Goal: Information Seeking & Learning: Find specific fact

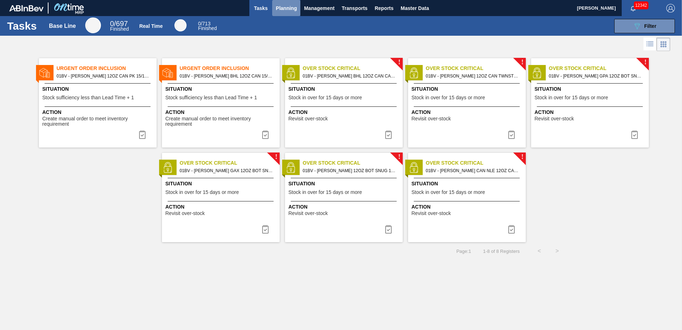
click at [290, 8] on span "Planning" at bounding box center [286, 8] width 21 height 9
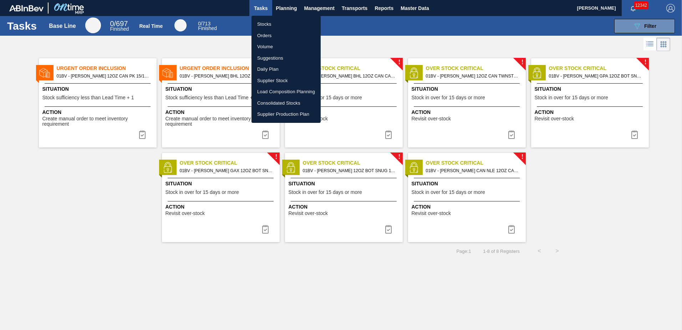
click at [272, 56] on li "Suggestions" at bounding box center [286, 57] width 69 height 11
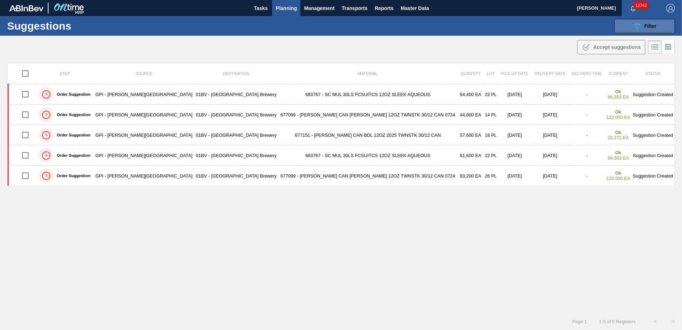
click at [642, 26] on div "089F7B8B-B2A5-4AFE-B5C0-19BA573D28AC Filter" at bounding box center [645, 26] width 24 height 9
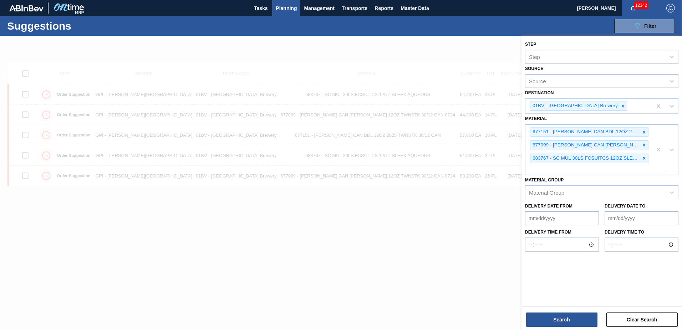
click at [394, 247] on div at bounding box center [341, 201] width 682 height 330
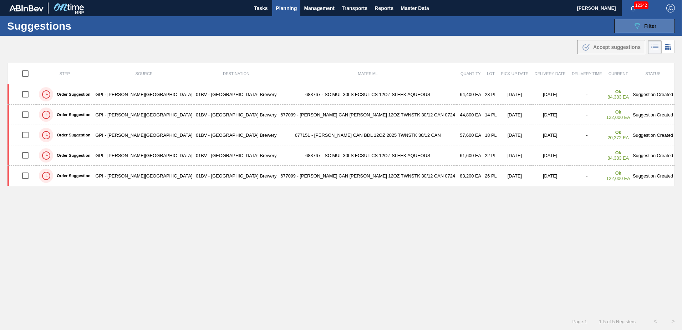
click at [642, 27] on div "089F7B8B-B2A5-4AFE-B5C0-19BA573D28AC Filter" at bounding box center [645, 26] width 24 height 9
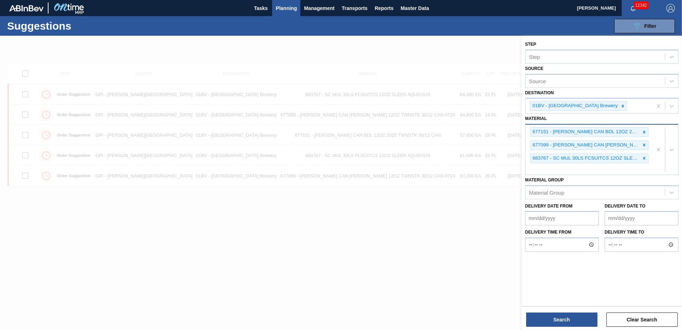
click at [555, 169] on div "677151 - [PERSON_NAME] CAN BDL 12OZ 2025 TWNSTK 30/12 CAN 677099 - [PERSON_NAME…" at bounding box center [589, 150] width 127 height 50
type input "677099"
click at [406, 222] on div at bounding box center [341, 201] width 682 height 330
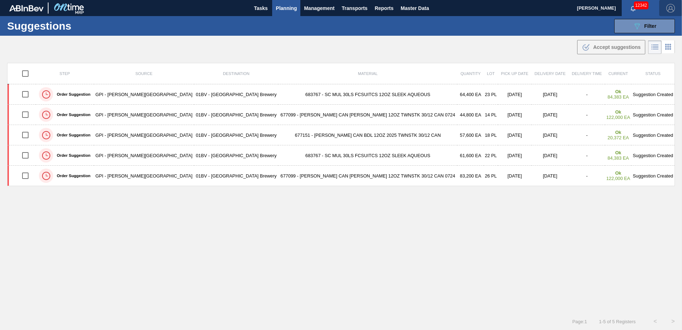
click at [678, 7] on button "button" at bounding box center [671, 8] width 23 height 16
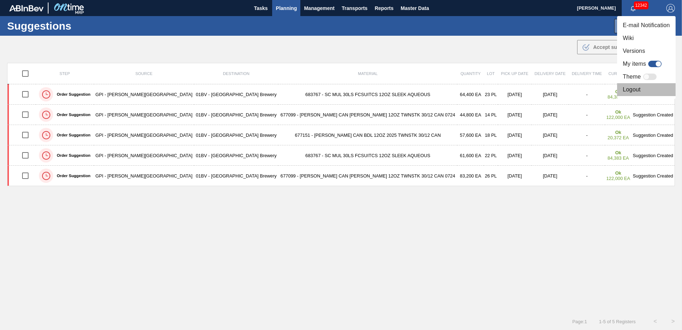
click at [630, 89] on li "Logout" at bounding box center [646, 89] width 59 height 13
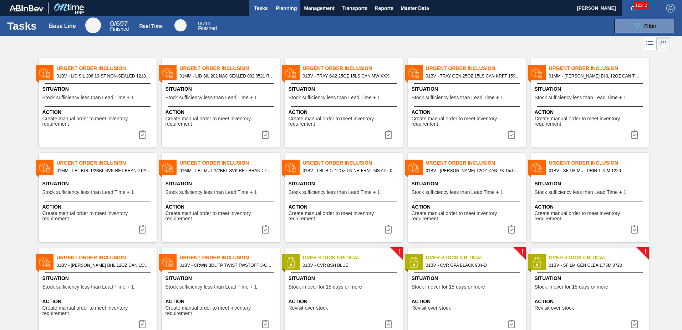
click at [287, 6] on span "Planning" at bounding box center [286, 8] width 21 height 9
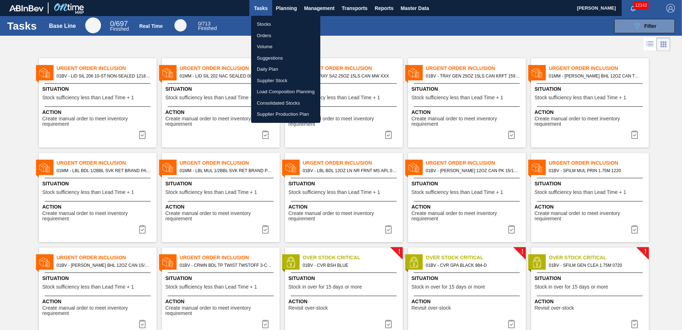
drag, startPoint x: 499, startPoint y: 49, endPoint x: 616, endPoint y: 30, distance: 118.3
click at [499, 49] on div at bounding box center [341, 165] width 682 height 330
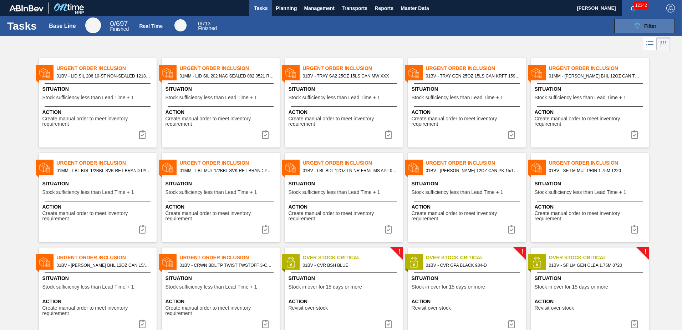
click at [659, 24] on button "089F7B8B-B2A5-4AFE-B5C0-19BA573D28AC Filter" at bounding box center [645, 26] width 61 height 14
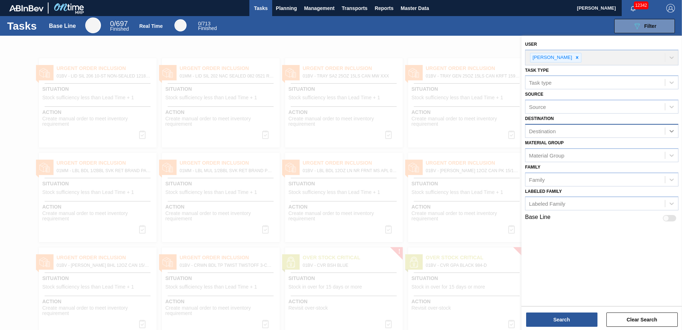
click at [674, 129] on icon at bounding box center [671, 130] width 7 height 7
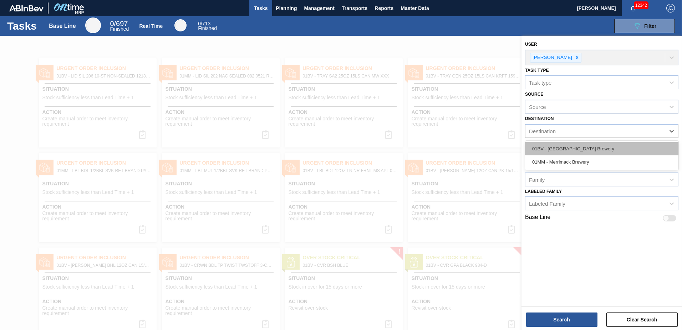
click at [569, 148] on div "01BV - [GEOGRAPHIC_DATA] Brewery" at bounding box center [601, 148] width 153 height 13
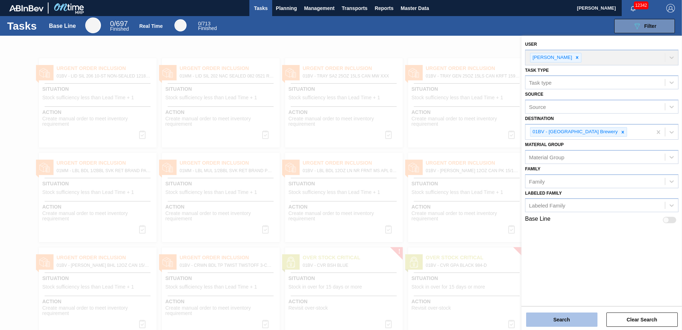
click at [558, 318] on button "Search" at bounding box center [561, 319] width 71 height 14
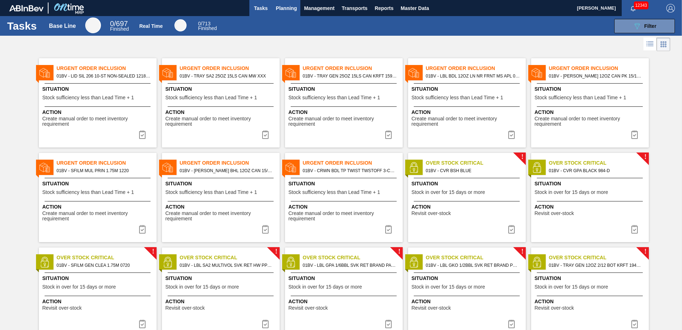
click at [284, 7] on span "Planning" at bounding box center [286, 8] width 21 height 9
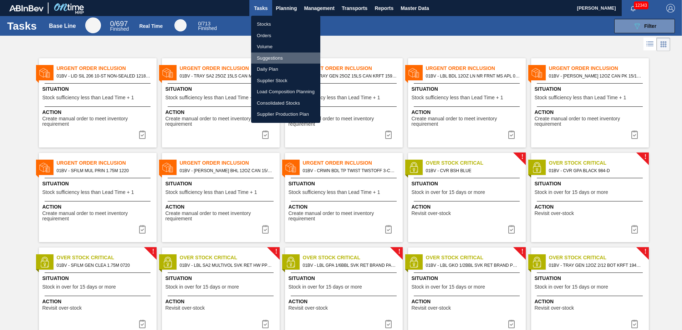
click at [276, 57] on li "Suggestions" at bounding box center [285, 57] width 69 height 11
checkbox input "true"
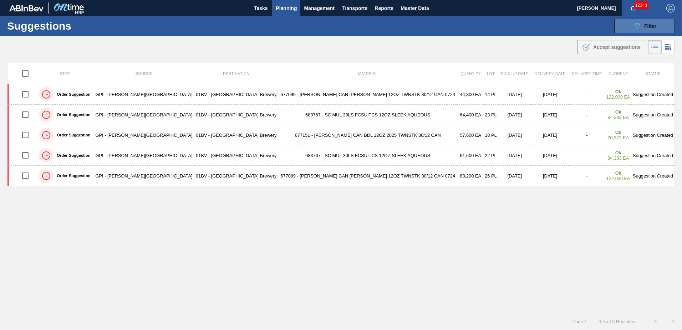
click at [631, 24] on button "089F7B8B-B2A5-4AFE-B5C0-19BA573D28AC Filter" at bounding box center [645, 26] width 61 height 14
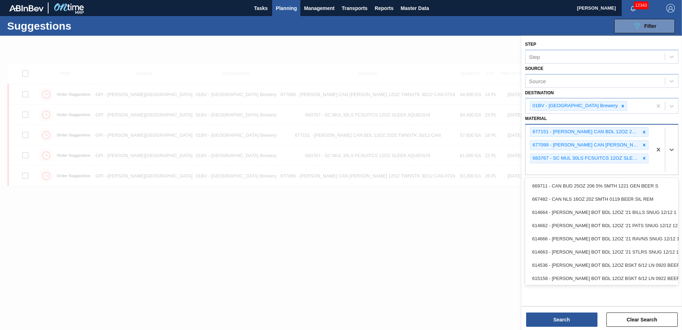
click at [543, 168] on div "677151 - [PERSON_NAME] CAN BDL 12OZ 2025 TWNSTK 30/12 CAN 677099 - [PERSON_NAME…" at bounding box center [589, 150] width 127 height 50
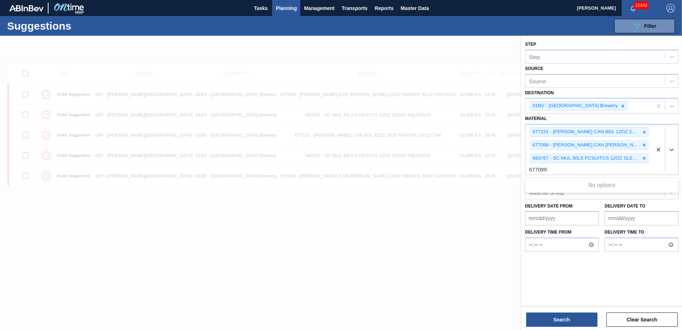
type input "677099"
click at [554, 313] on button "Search" at bounding box center [561, 319] width 71 height 14
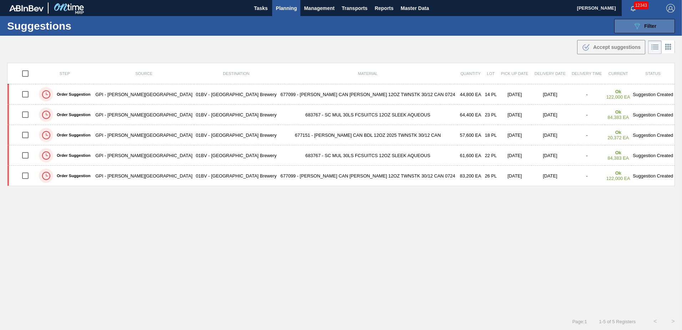
click at [647, 26] on span "Filter" at bounding box center [651, 26] width 12 height 6
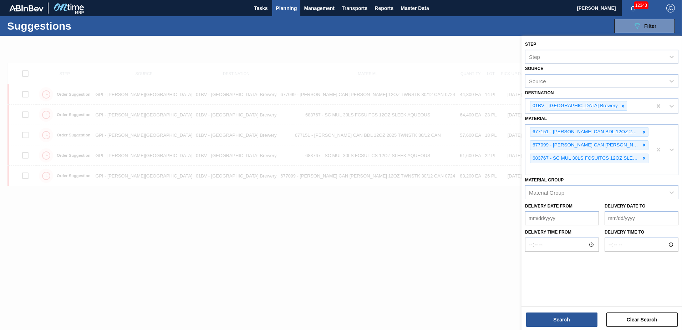
click at [359, 189] on div at bounding box center [341, 201] width 682 height 330
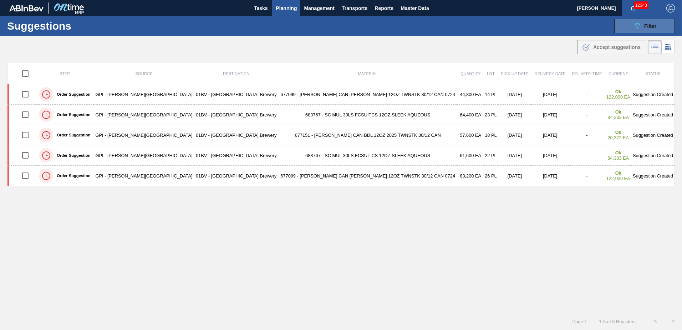
click at [645, 27] on span "Filter" at bounding box center [651, 26] width 12 height 6
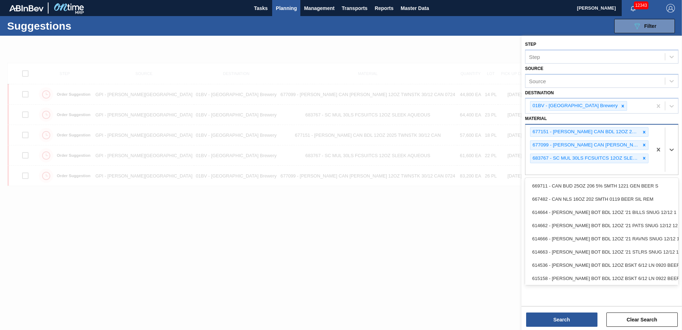
click at [547, 165] on div "677151 - [PERSON_NAME] CAN BDL 12OZ 2025 TWNSTK 30/12 CAN 677099 - [PERSON_NAME…" at bounding box center [589, 150] width 127 height 50
type input "6"
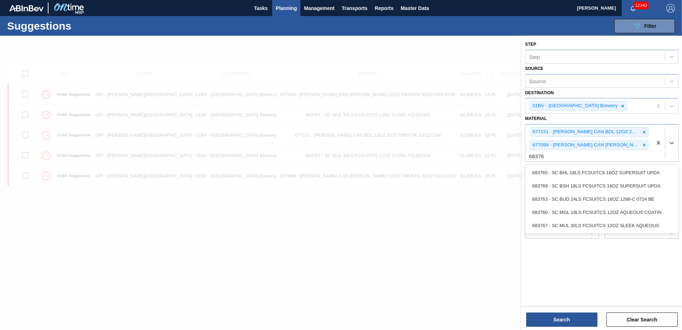
type input "683767"
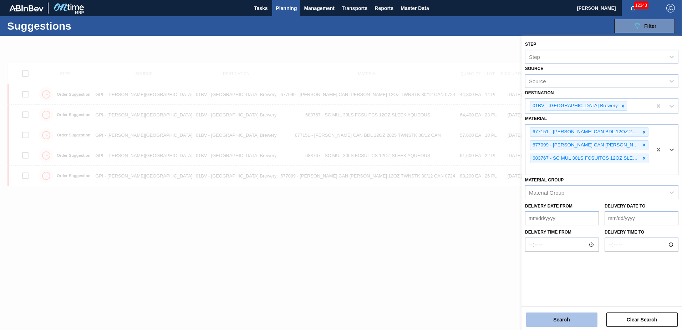
click at [559, 322] on button "Search" at bounding box center [561, 319] width 71 height 14
